Goal: Task Accomplishment & Management: Use online tool/utility

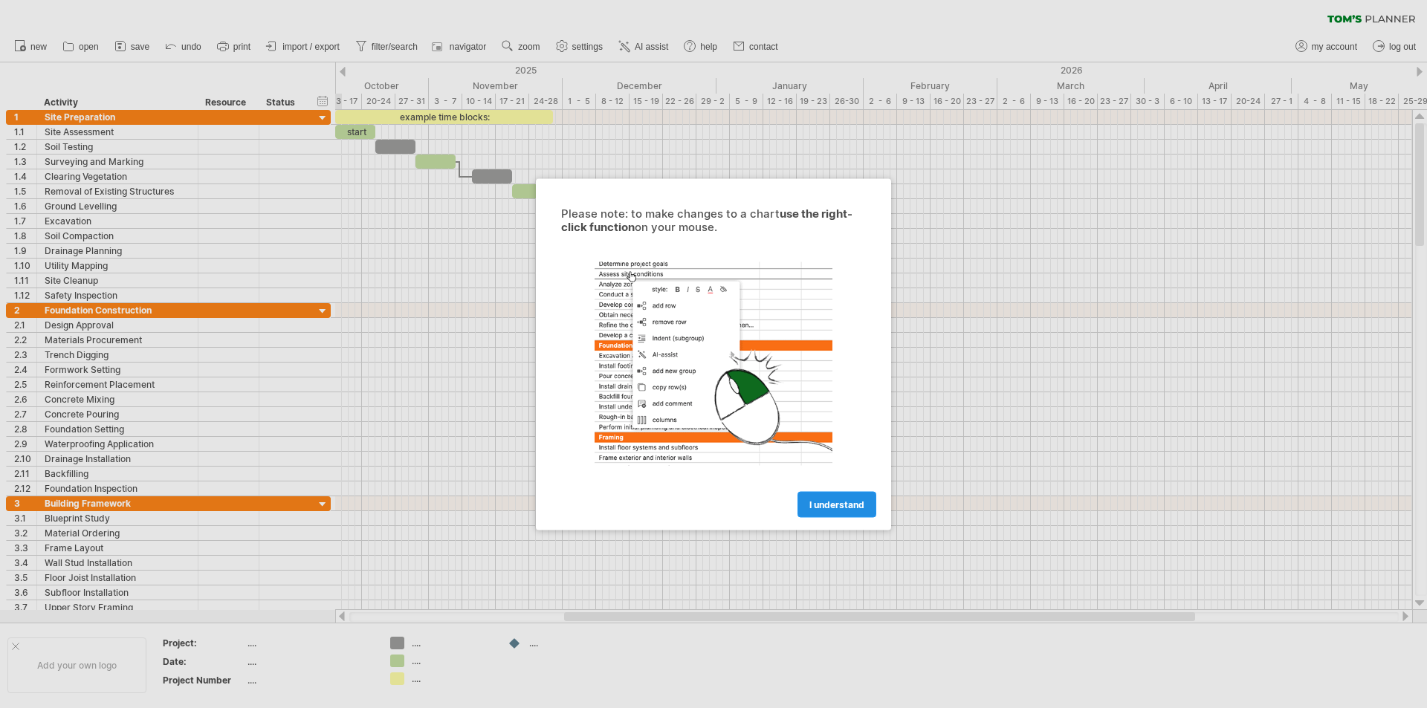
click at [821, 505] on span "I understand" at bounding box center [836, 504] width 55 height 11
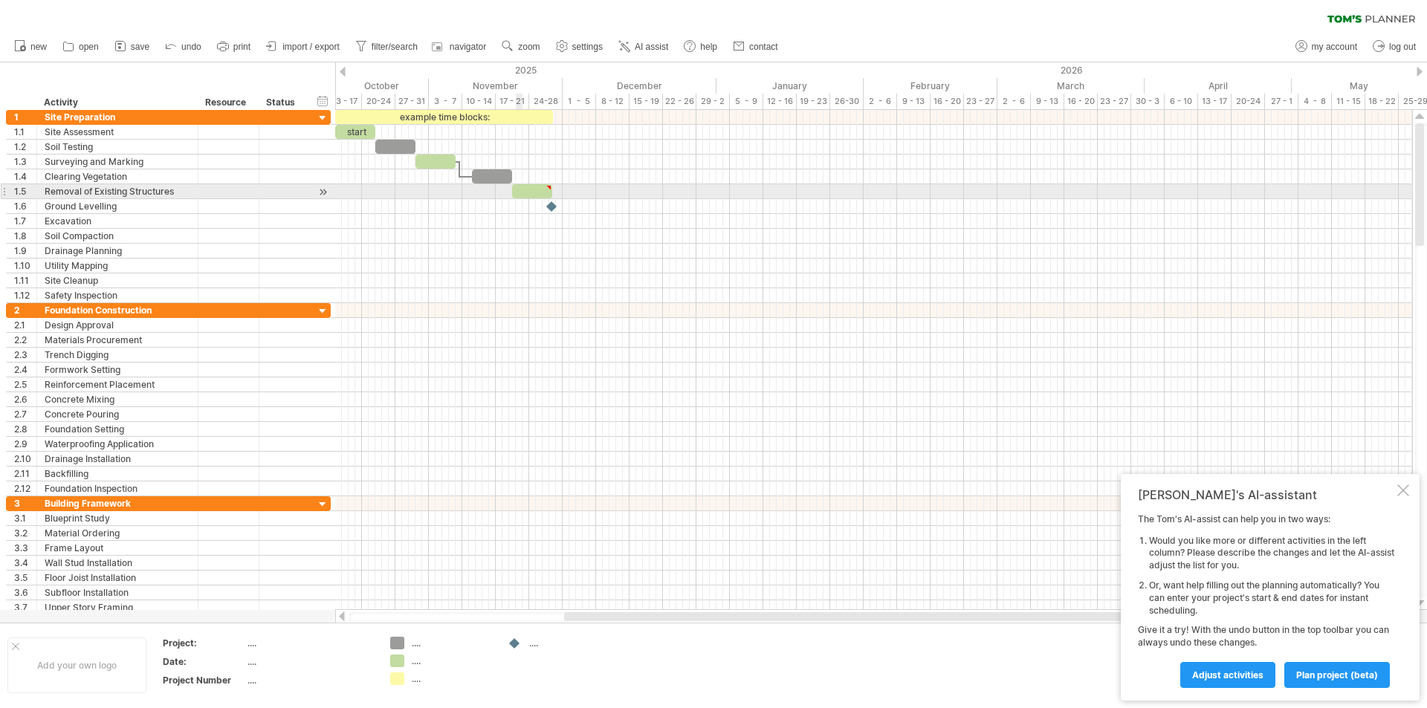
type textarea "**********"
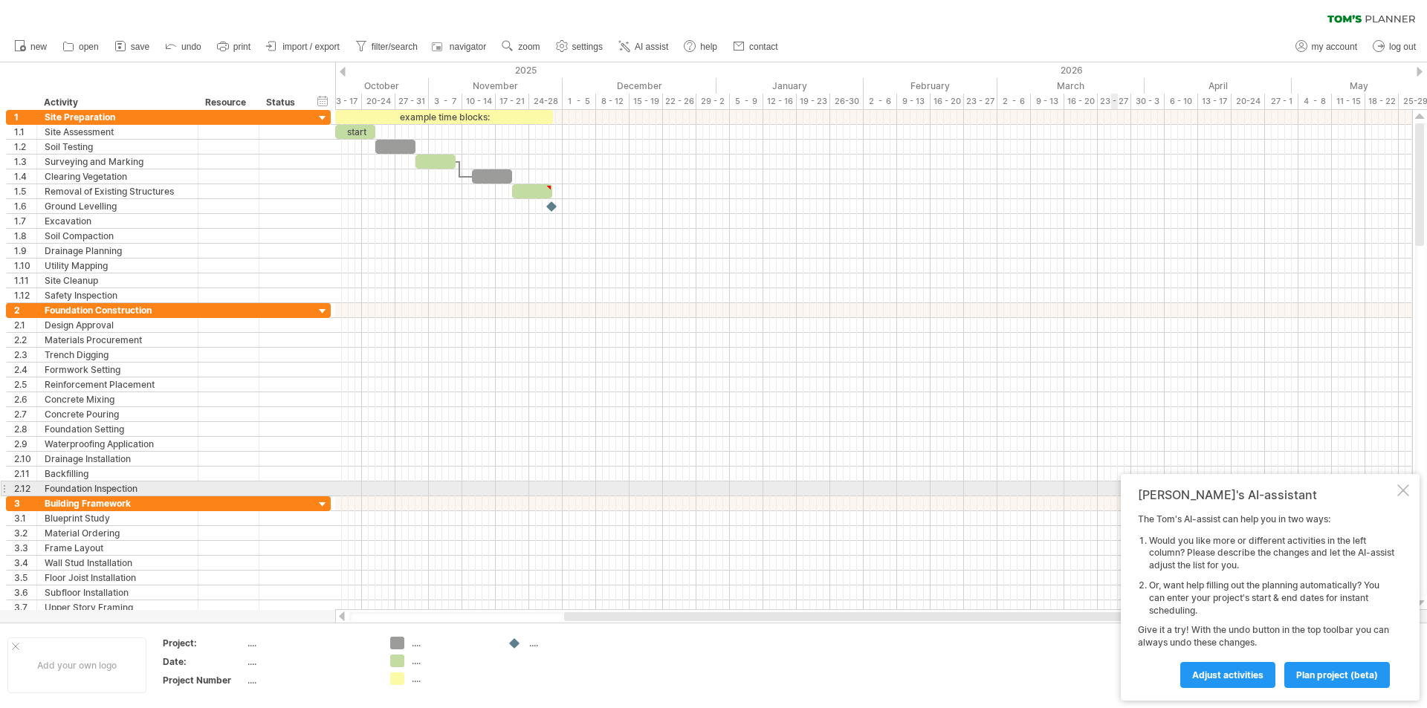
click at [1411, 490] on div "[PERSON_NAME]'s AI-assistant The [PERSON_NAME]'s AI-assist can help you in two …" at bounding box center [1269, 587] width 299 height 227
click at [1403, 483] on div "[PERSON_NAME]'s AI-assistant The [PERSON_NAME]'s AI-assist can help you in two …" at bounding box center [1269, 587] width 299 height 227
click at [1402, 487] on div at bounding box center [1403, 490] width 12 height 12
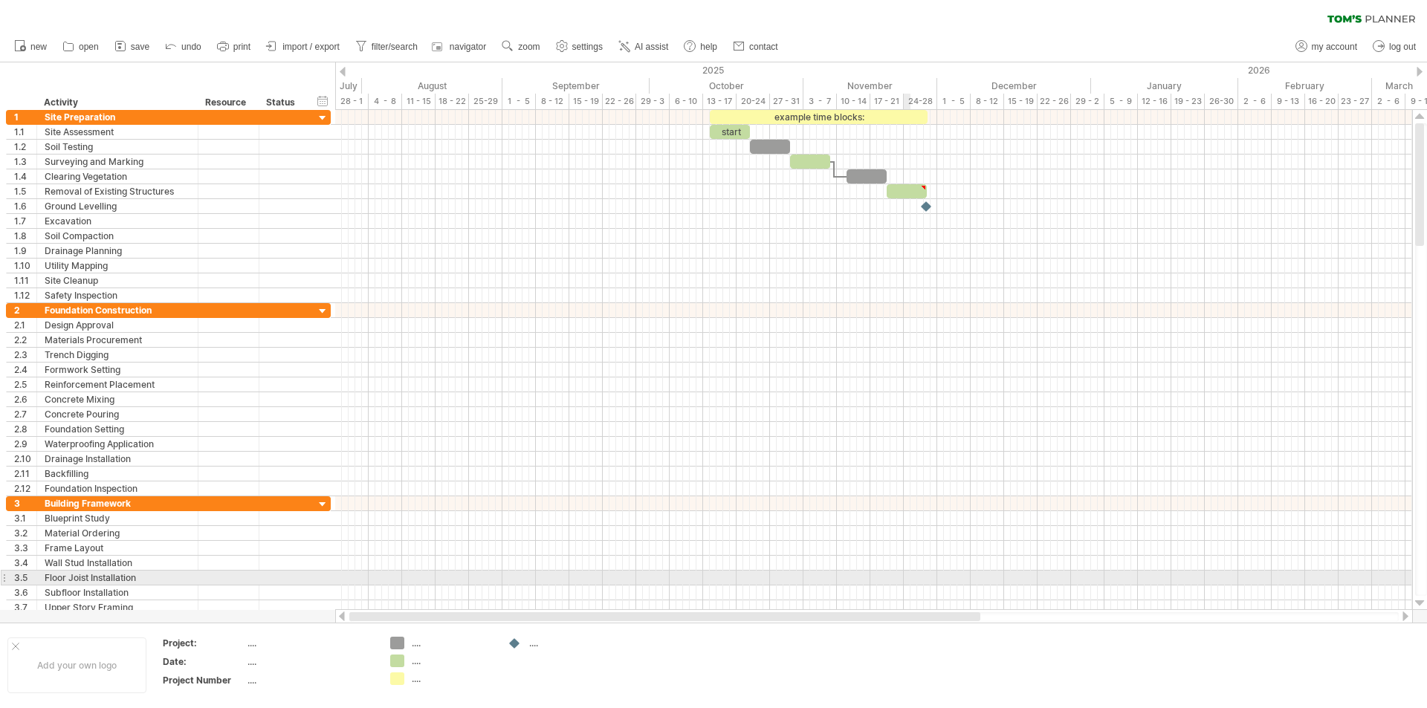
drag, startPoint x: 1180, startPoint y: 617, endPoint x: 909, endPoint y: 573, distance: 274.0
click at [909, 573] on div "Trying to reach [DOMAIN_NAME] Connected again... 0% clear filter new 1" at bounding box center [713, 354] width 1427 height 708
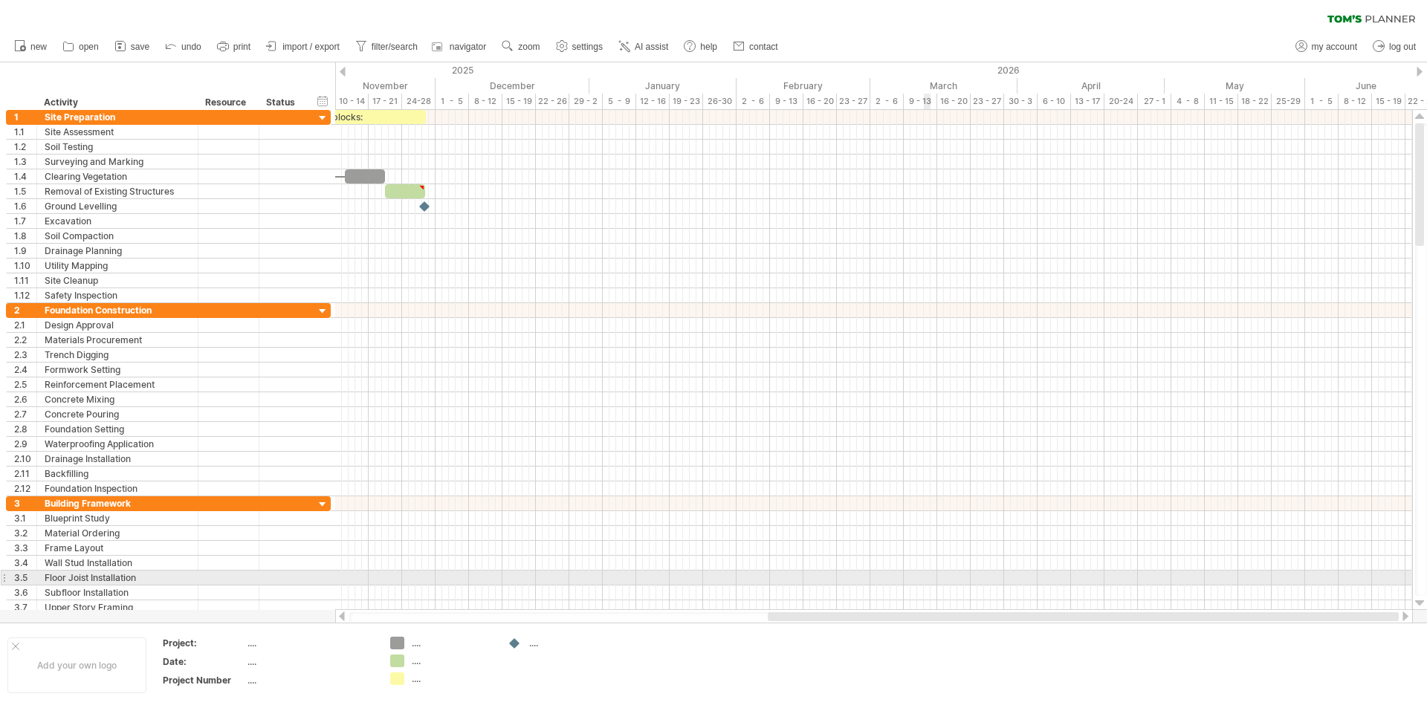
drag, startPoint x: 788, startPoint y: 583, endPoint x: 927, endPoint y: 572, distance: 138.6
click at [927, 572] on div "Trying to reach [DOMAIN_NAME] Connected again... 0% clear filter new 1" at bounding box center [713, 354] width 1427 height 708
